Goal: Find contact information: Find contact information

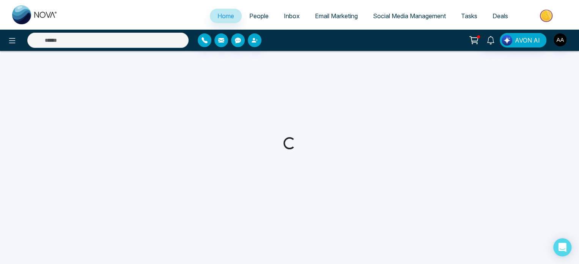
select select "*"
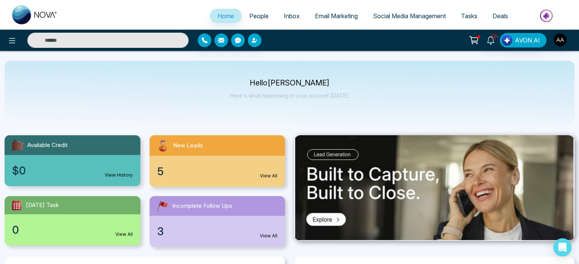
click at [193, 182] on div "5 View All" at bounding box center [217, 170] width 136 height 31
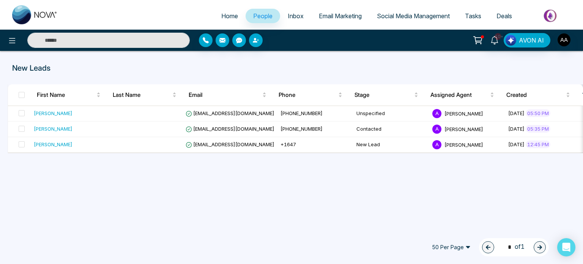
click at [114, 42] on input "text" at bounding box center [108, 40] width 162 height 15
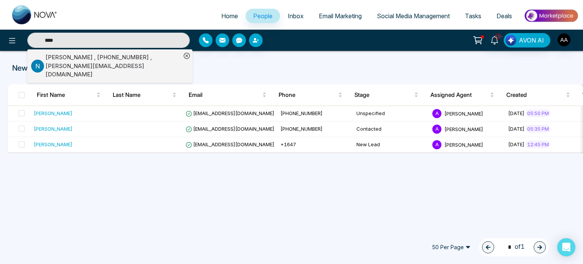
type input "****"
click at [75, 66] on div "[PERSON_NAME] , [PHONE_NUMBER] , [PERSON_NAME][EMAIL_ADDRESS][DOMAIN_NAME]" at bounding box center [113, 66] width 135 height 26
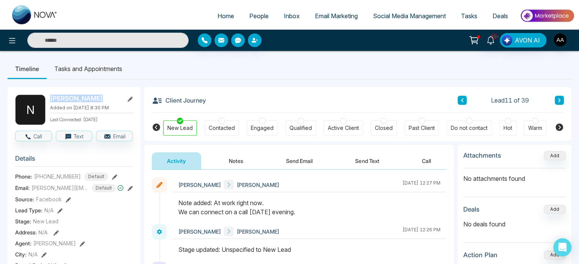
drag, startPoint x: 52, startPoint y: 98, endPoint x: 94, endPoint y: 98, distance: 42.5
click at [94, 98] on h2 "[PERSON_NAME]" at bounding box center [85, 98] width 71 height 8
copy h2 "[PERSON_NAME]"
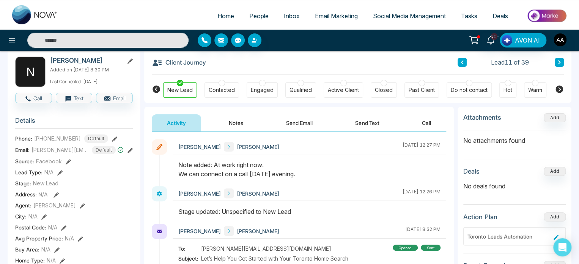
click at [127, 153] on div "Email: [PERSON_NAME][EMAIL_ADDRESS][DOMAIN_NAME] Default" at bounding box center [74, 150] width 118 height 8
click at [128, 150] on icon at bounding box center [129, 150] width 5 height 5
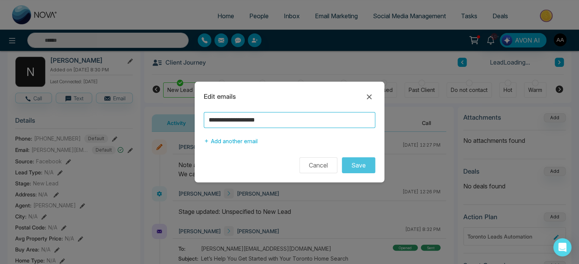
click at [250, 117] on input "**********" at bounding box center [289, 120] width 171 height 16
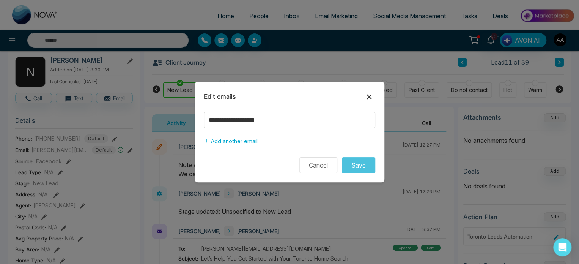
drag, startPoint x: 369, startPoint y: 92, endPoint x: 275, endPoint y: 98, distance: 95.0
click at [369, 94] on icon at bounding box center [369, 96] width 5 height 5
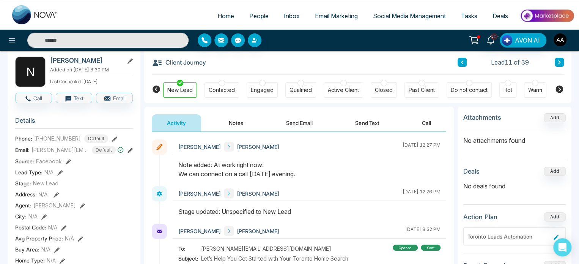
click at [48, 141] on span "[PHONE_NUMBER]" at bounding box center [57, 138] width 47 height 8
click at [112, 141] on div "Phone: [PHONE_NUMBER] Default" at bounding box center [74, 138] width 118 height 8
click at [112, 141] on icon at bounding box center [114, 138] width 5 height 5
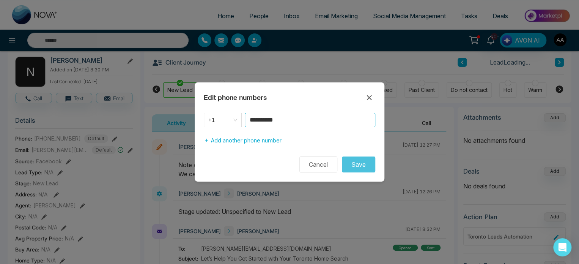
click at [272, 115] on input "**********" at bounding box center [310, 120] width 130 height 14
click at [324, 170] on button "Cancel" at bounding box center [318, 164] width 38 height 16
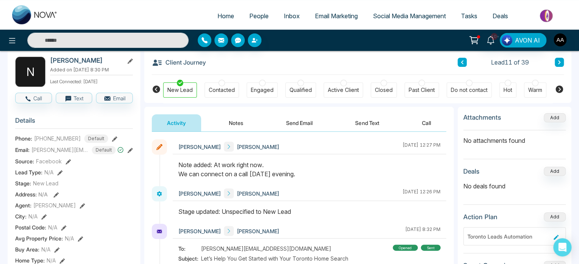
click at [263, 91] on div "Engaged" at bounding box center [262, 90] width 23 height 8
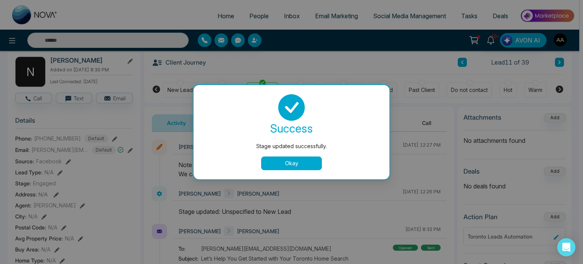
click at [294, 165] on button "Okay" at bounding box center [291, 163] width 61 height 14
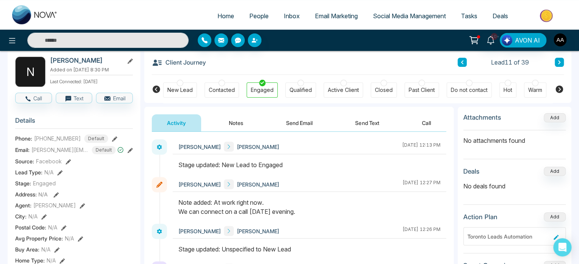
click at [53, 60] on h2 "[PERSON_NAME]" at bounding box center [85, 61] width 71 height 8
copy div "[PERSON_NAME]"
click at [39, 154] on span "[PERSON_NAME][EMAIL_ADDRESS][DOMAIN_NAME]" at bounding box center [59, 150] width 57 height 8
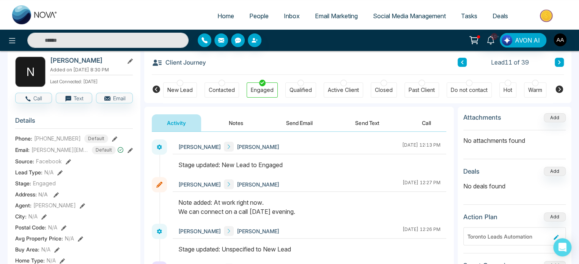
click at [126, 151] on div "Email: [PERSON_NAME][EMAIL_ADDRESS][DOMAIN_NAME] Default" at bounding box center [74, 150] width 118 height 8
click at [129, 153] on icon at bounding box center [129, 150] width 5 height 5
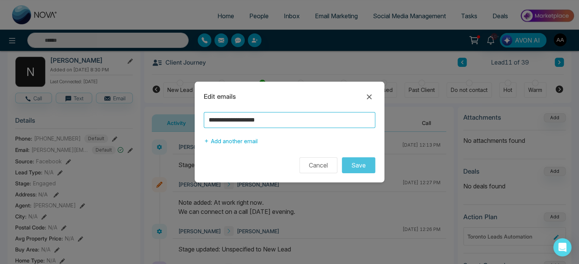
click at [251, 118] on input "**********" at bounding box center [289, 120] width 171 height 16
click at [369, 92] on icon at bounding box center [368, 96] width 9 height 9
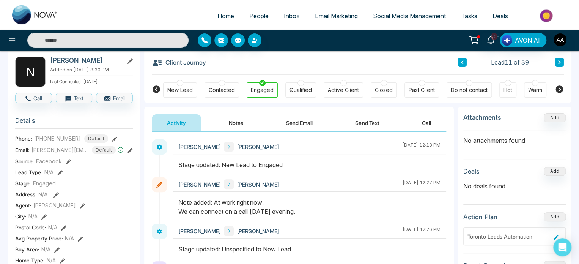
click at [38, 140] on span "[PHONE_NUMBER]" at bounding box center [57, 138] width 47 height 8
click at [112, 140] on icon at bounding box center [114, 138] width 5 height 5
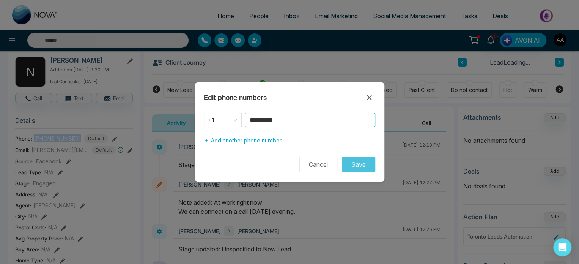
click at [274, 121] on input "**********" at bounding box center [310, 120] width 130 height 14
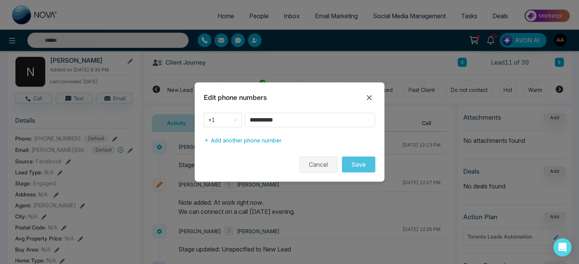
click at [312, 168] on button "Cancel" at bounding box center [318, 164] width 38 height 16
